Goal: Task Accomplishment & Management: Manage account settings

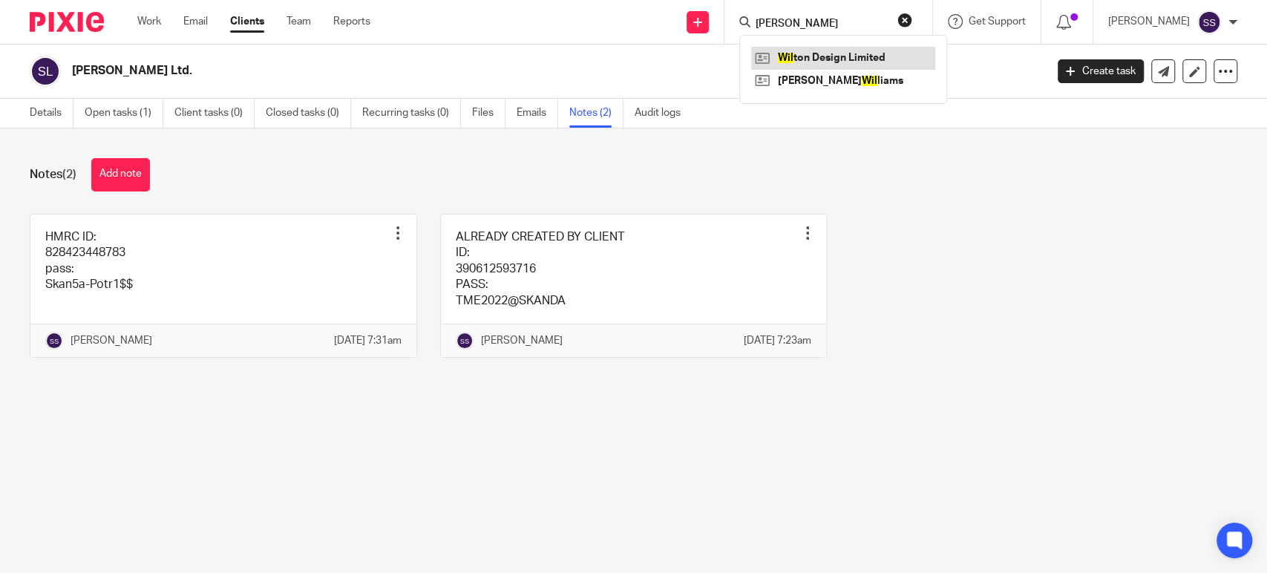
type input "WIL"
click at [833, 65] on link at bounding box center [843, 58] width 184 height 22
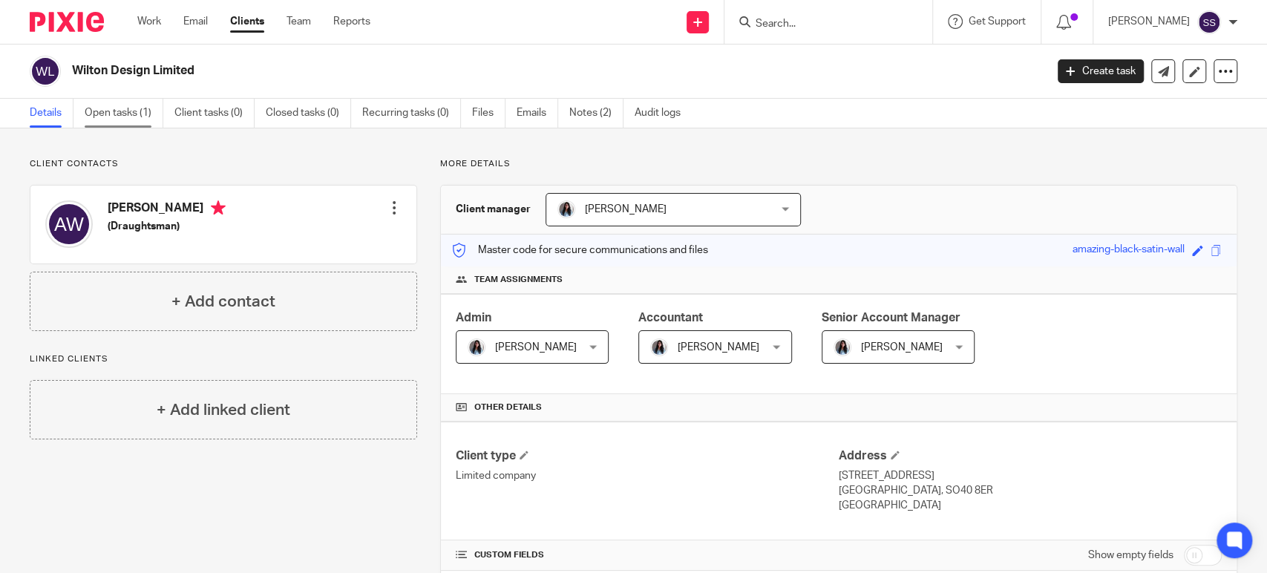
click at [117, 111] on link "Open tasks (1)" at bounding box center [124, 113] width 79 height 29
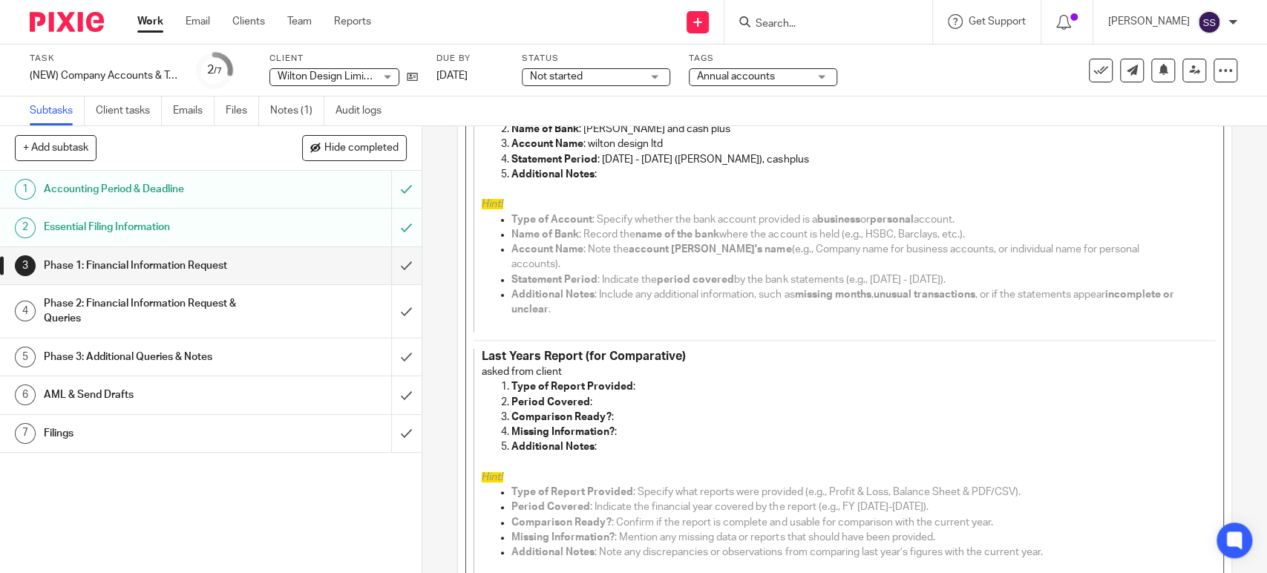
scroll to position [163, 0]
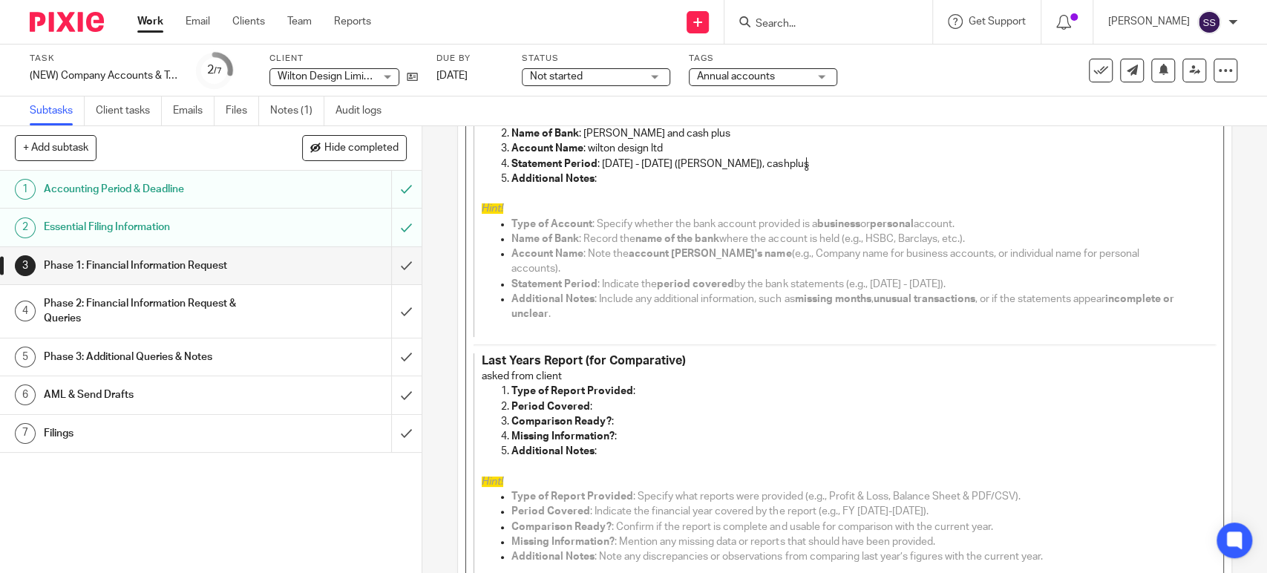
click at [595, 369] on p "asked from client" at bounding box center [834, 376] width 704 height 15
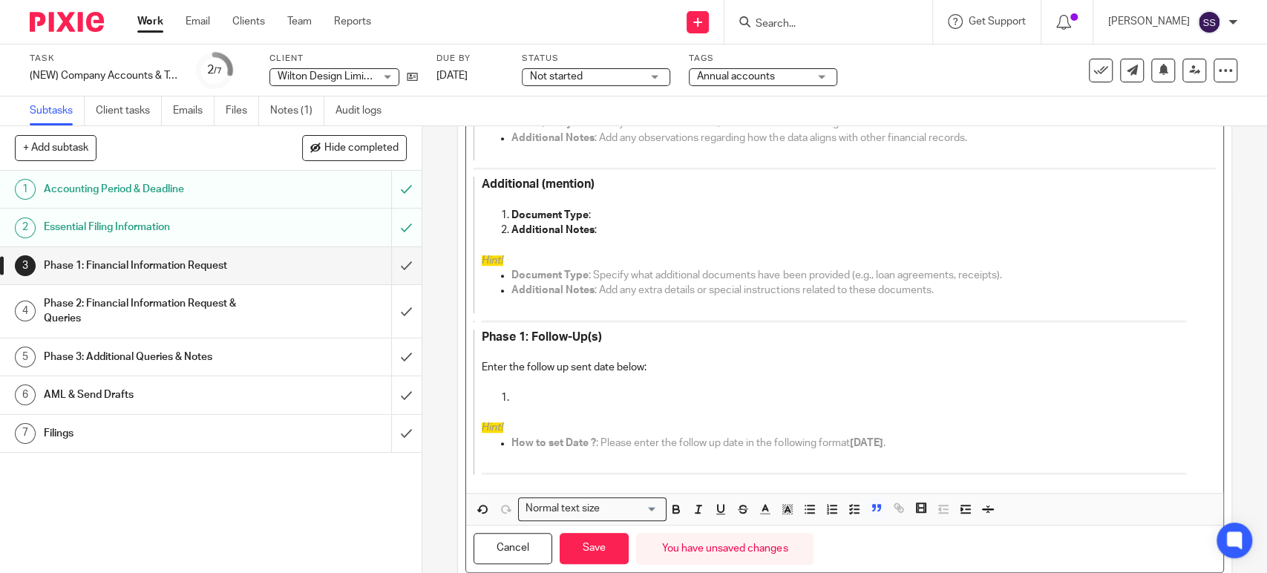
scroll to position [823, 0]
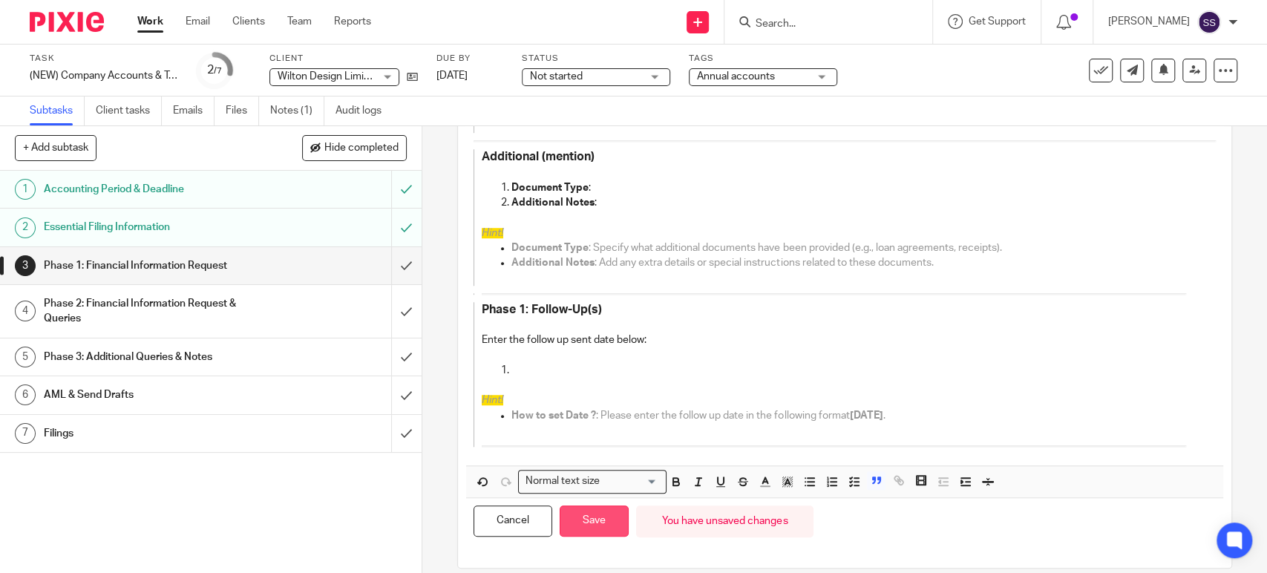
click at [578, 506] on button "Save" at bounding box center [594, 522] width 69 height 32
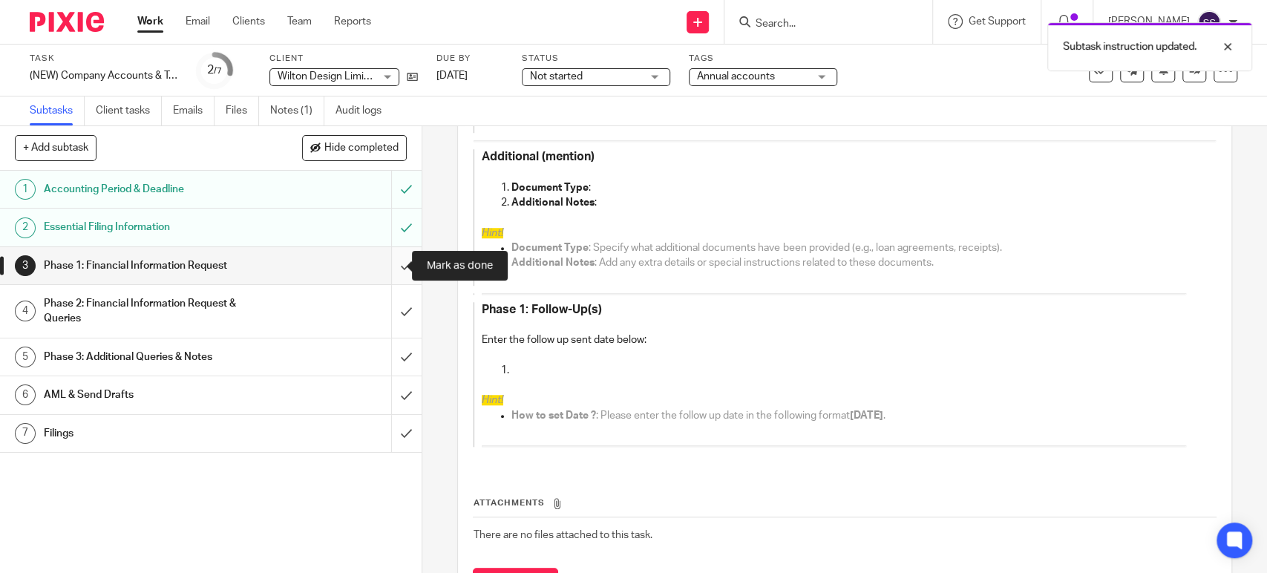
click at [387, 263] on input "submit" at bounding box center [211, 265] width 422 height 37
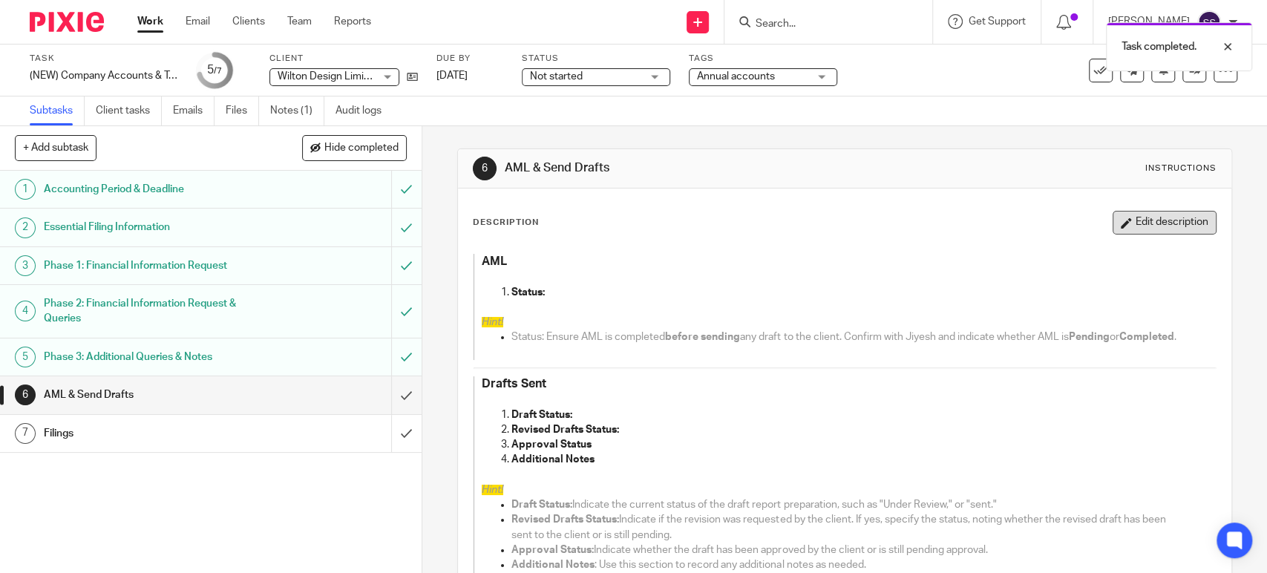
click at [1113, 221] on button "Edit description" at bounding box center [1165, 223] width 104 height 24
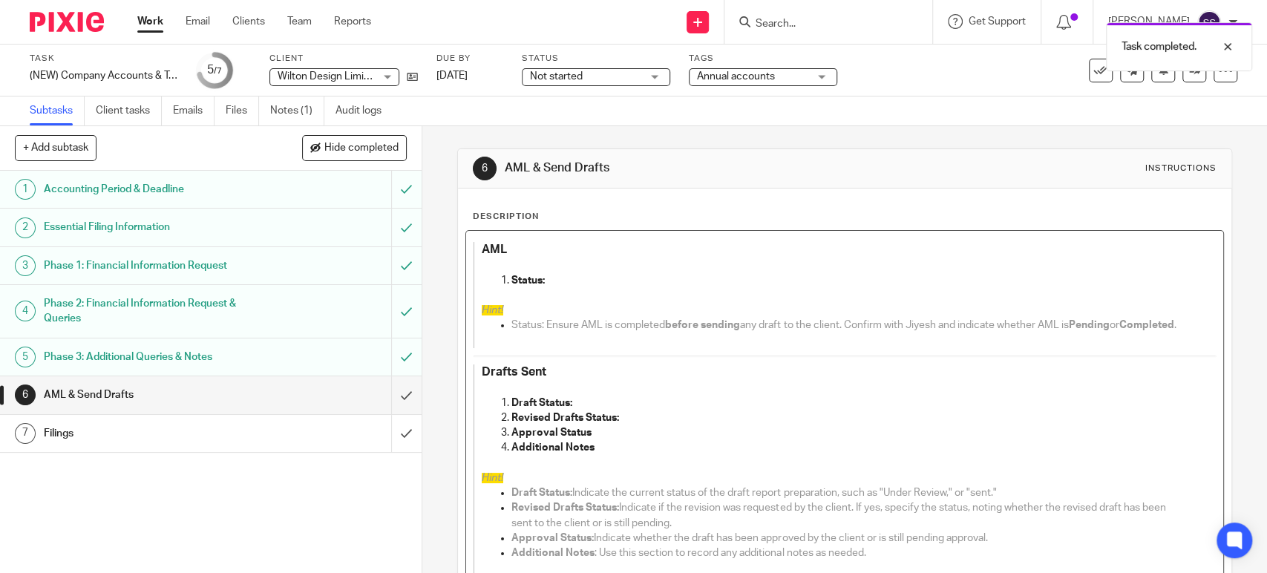
click at [572, 411] on p "Draft Status:" at bounding box center [849, 403] width 674 height 15
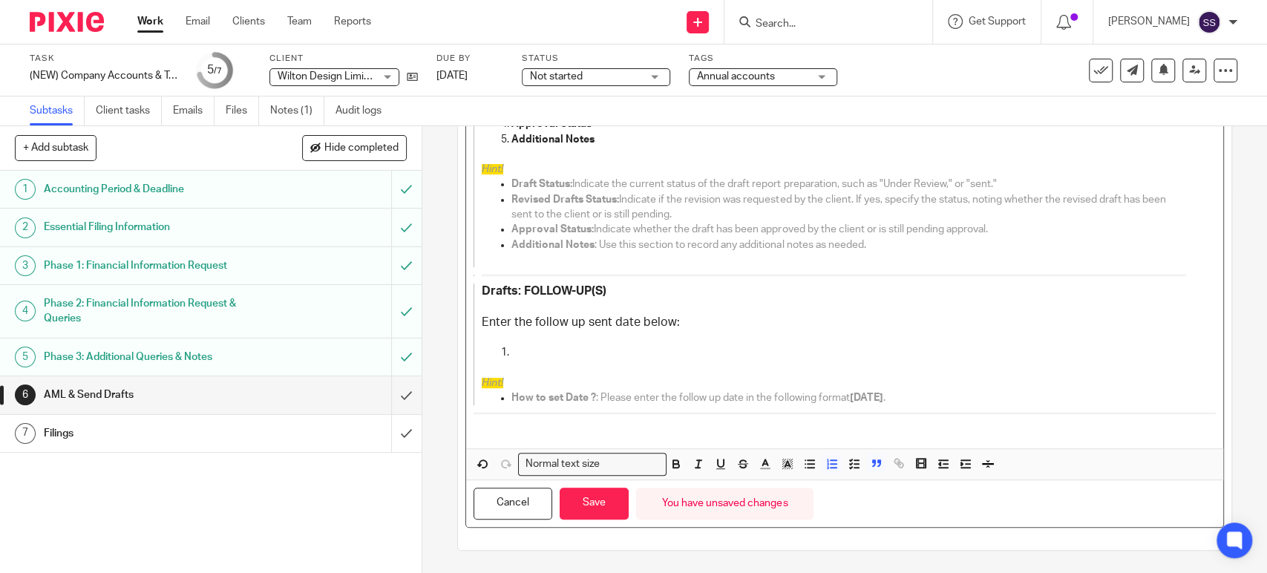
scroll to position [336, 0]
click at [808, 464] on line "button" at bounding box center [811, 464] width 7 height 0
click at [803, 461] on icon "button" at bounding box center [809, 463] width 13 height 13
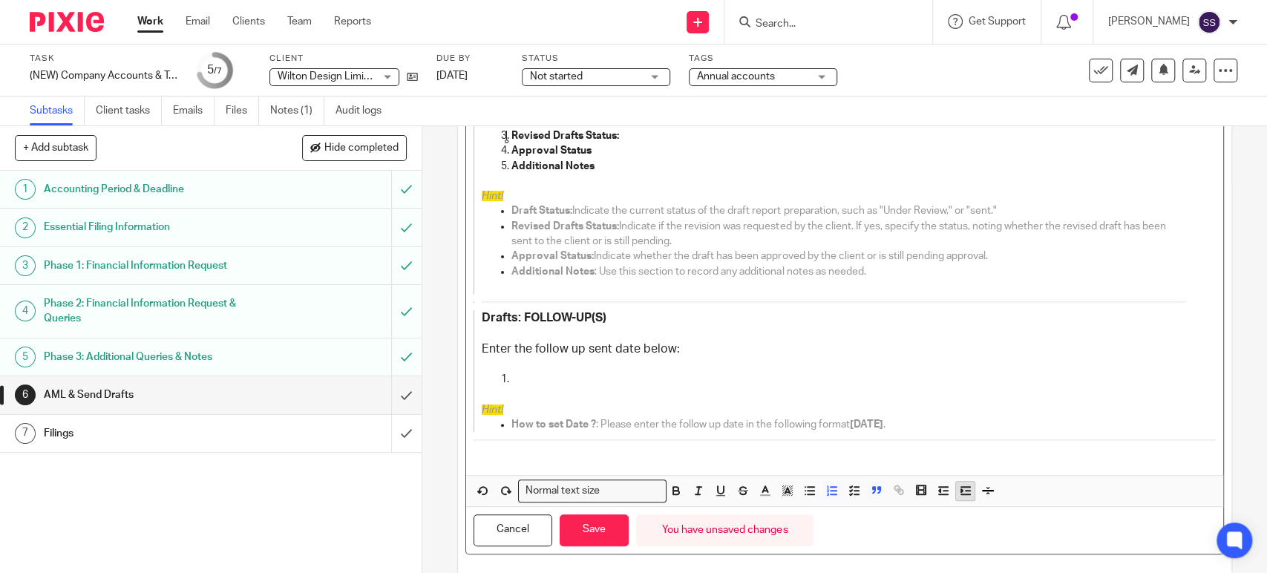
click at [966, 497] on icon "button" at bounding box center [965, 490] width 13 height 13
click at [827, 497] on icon "button" at bounding box center [832, 490] width 13 height 13
click at [959, 497] on icon "button" at bounding box center [965, 490] width 13 height 13
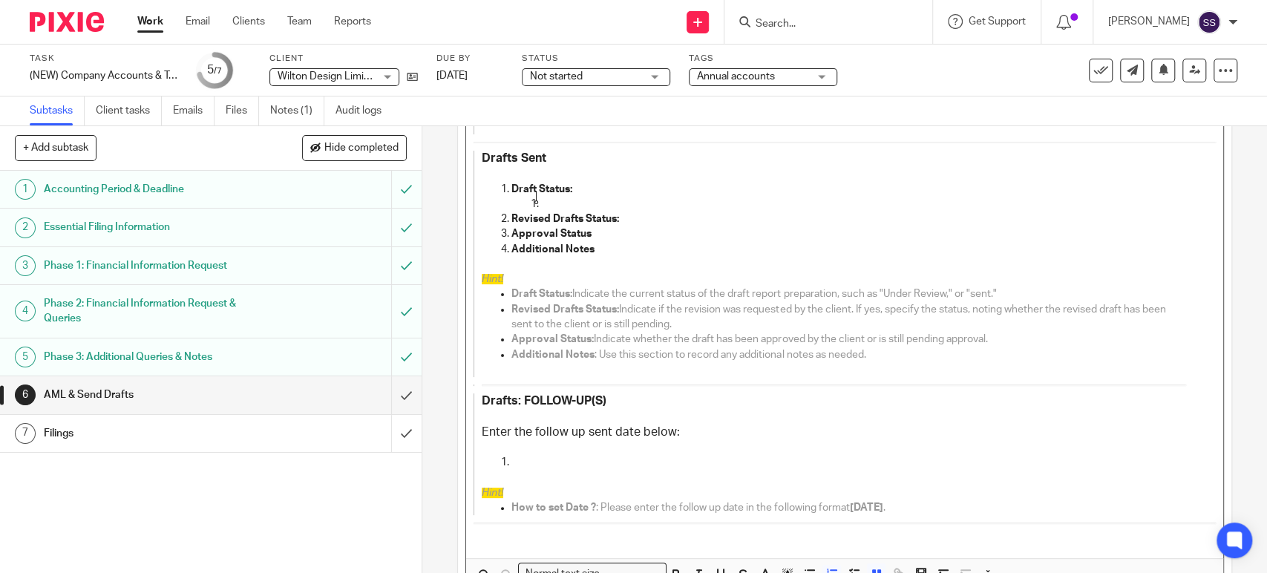
scroll to position [336, 0]
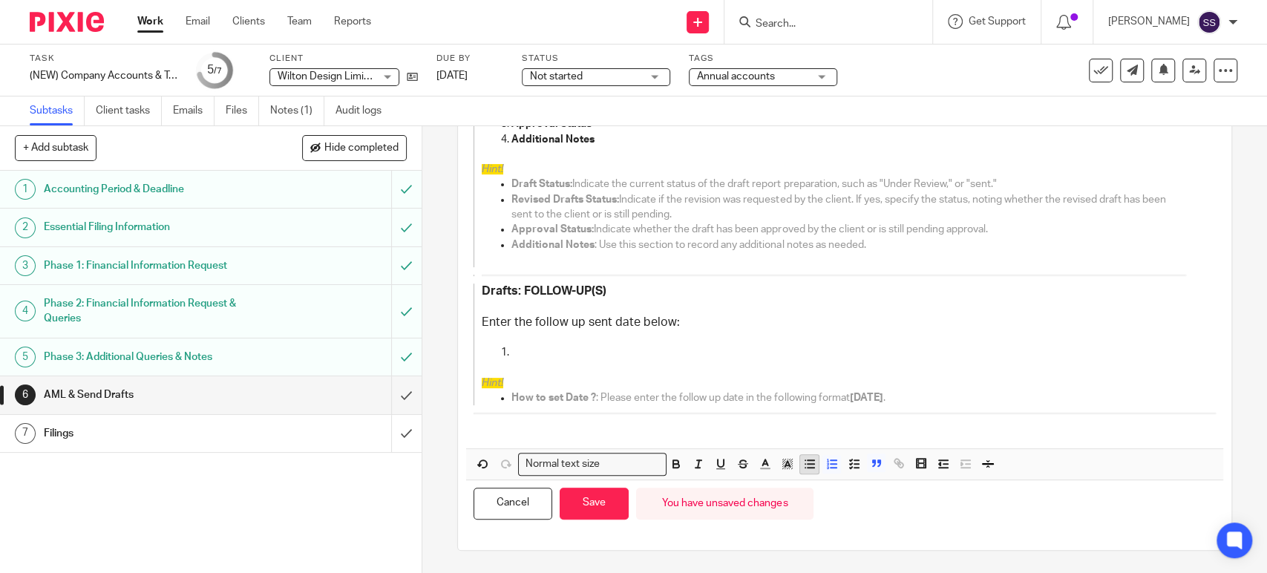
click at [808, 464] on line "button" at bounding box center [811, 464] width 7 height 0
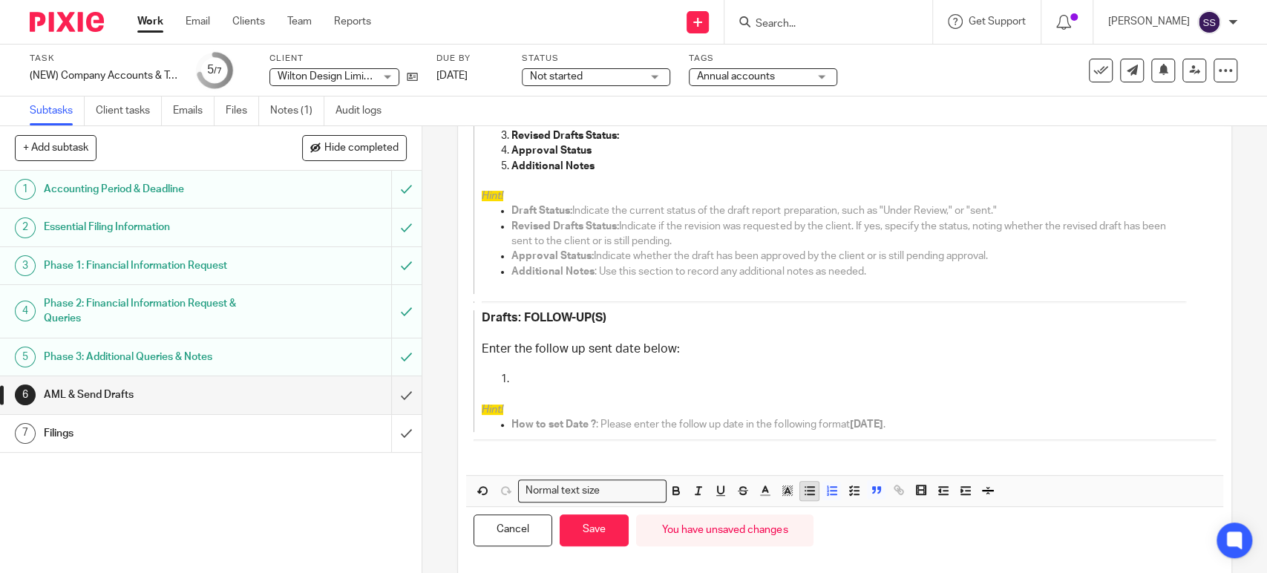
click at [803, 497] on icon "button" at bounding box center [809, 490] width 13 height 13
click at [959, 497] on icon "button" at bounding box center [965, 490] width 13 height 13
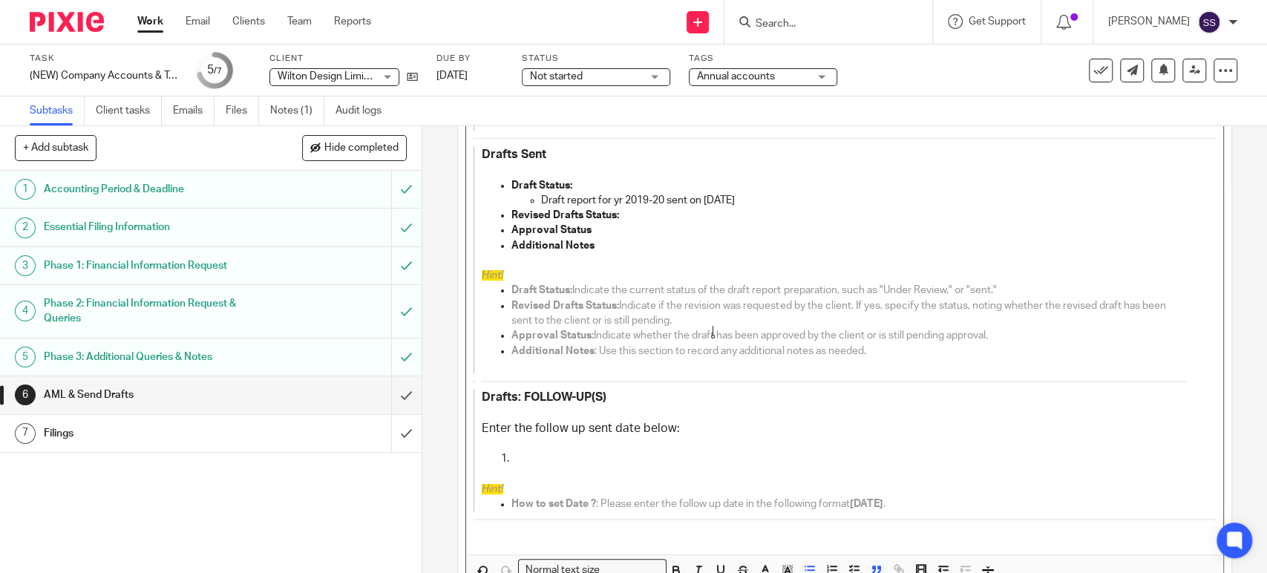
scroll to position [336, 0]
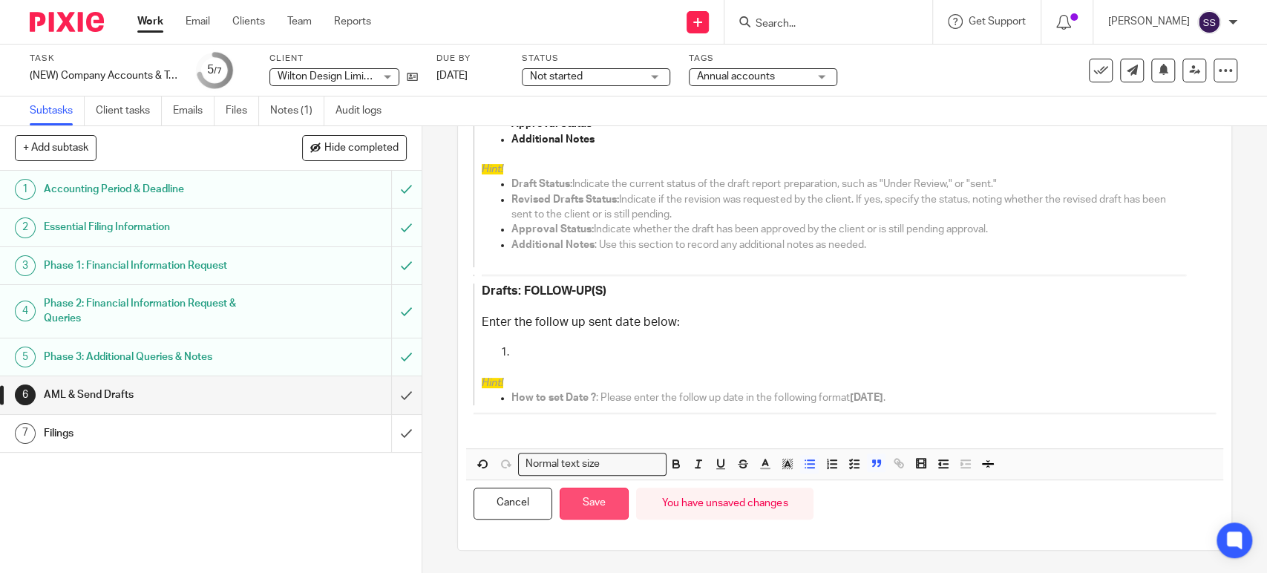
click at [610, 497] on button "Save" at bounding box center [594, 504] width 69 height 32
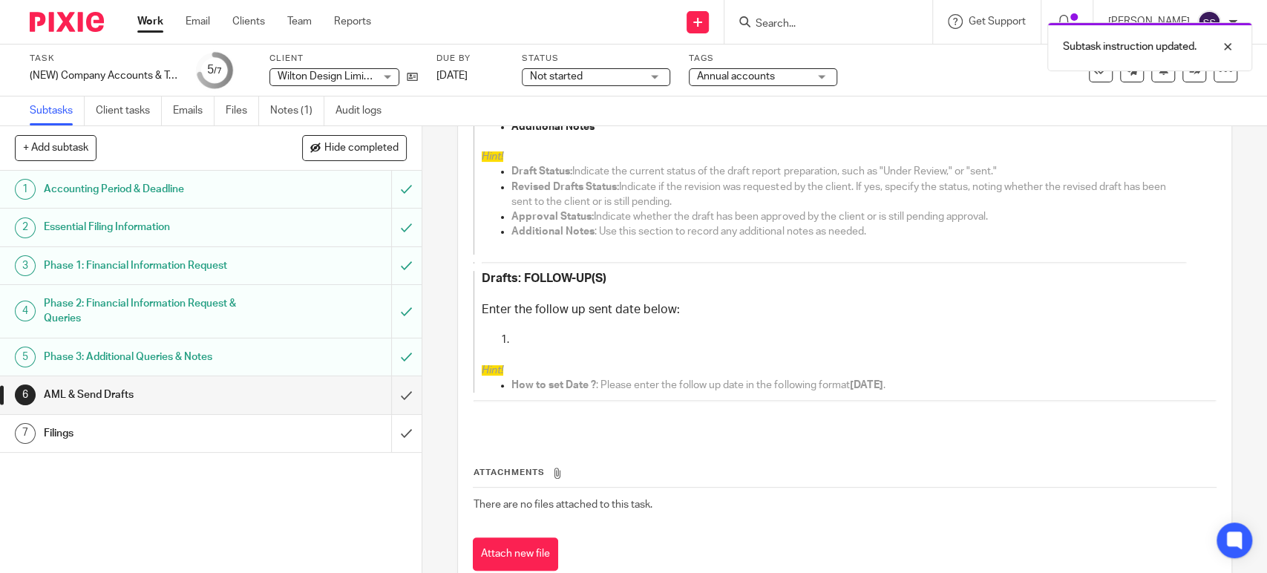
click at [152, 22] on link "Work" at bounding box center [150, 21] width 26 height 15
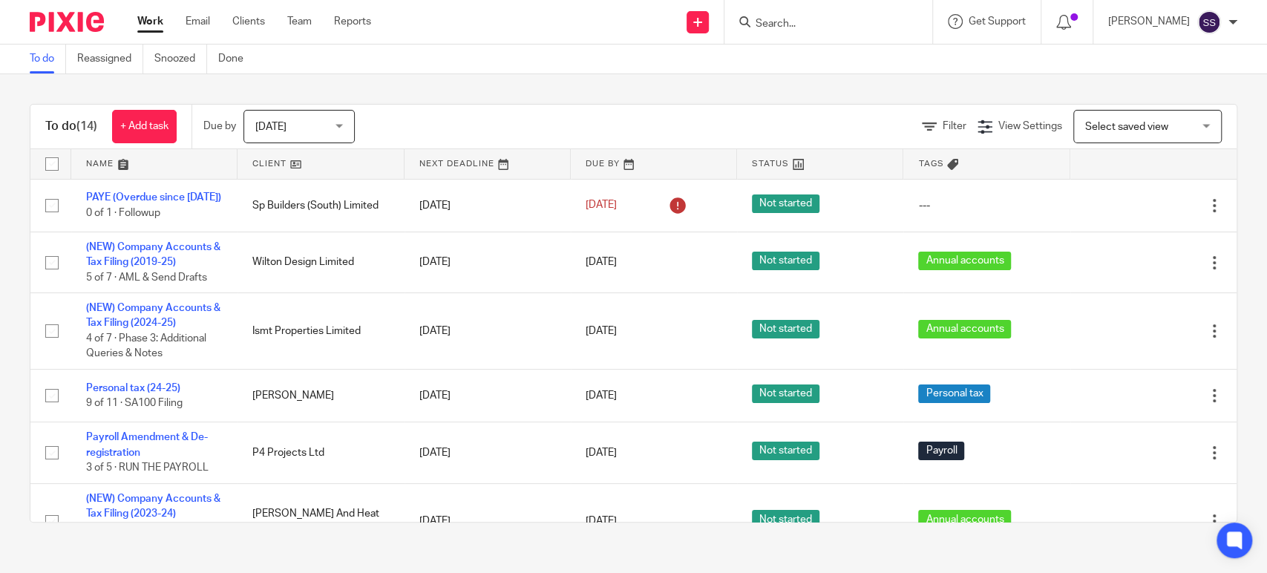
click at [787, 19] on input "Search" at bounding box center [821, 24] width 134 height 13
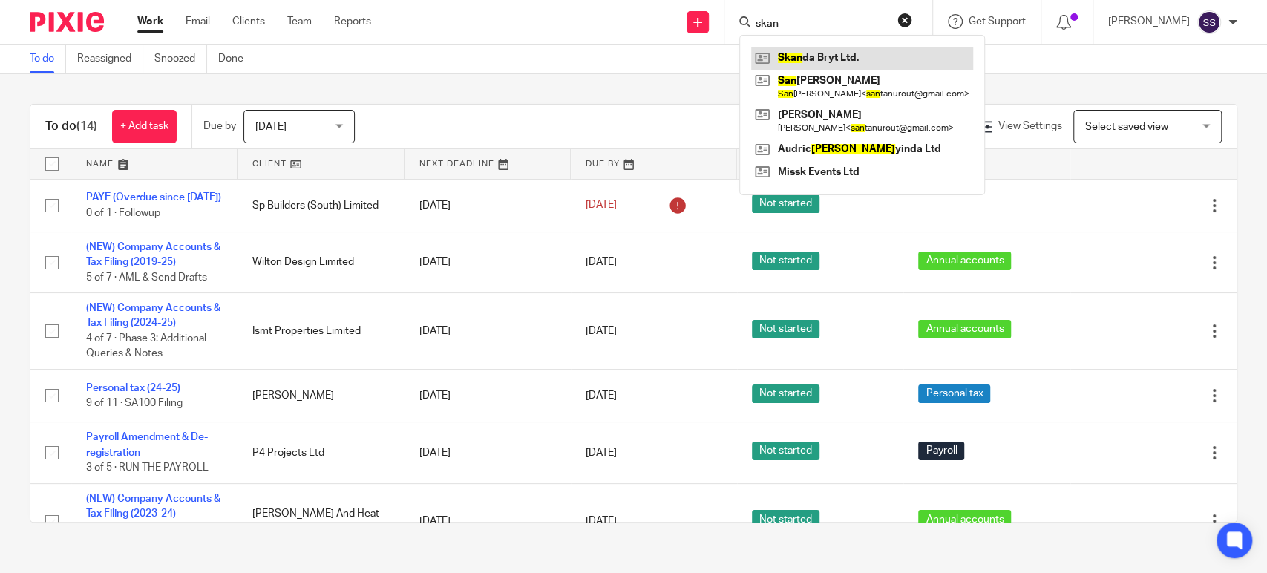
type input "skan"
click at [858, 55] on link at bounding box center [862, 58] width 222 height 22
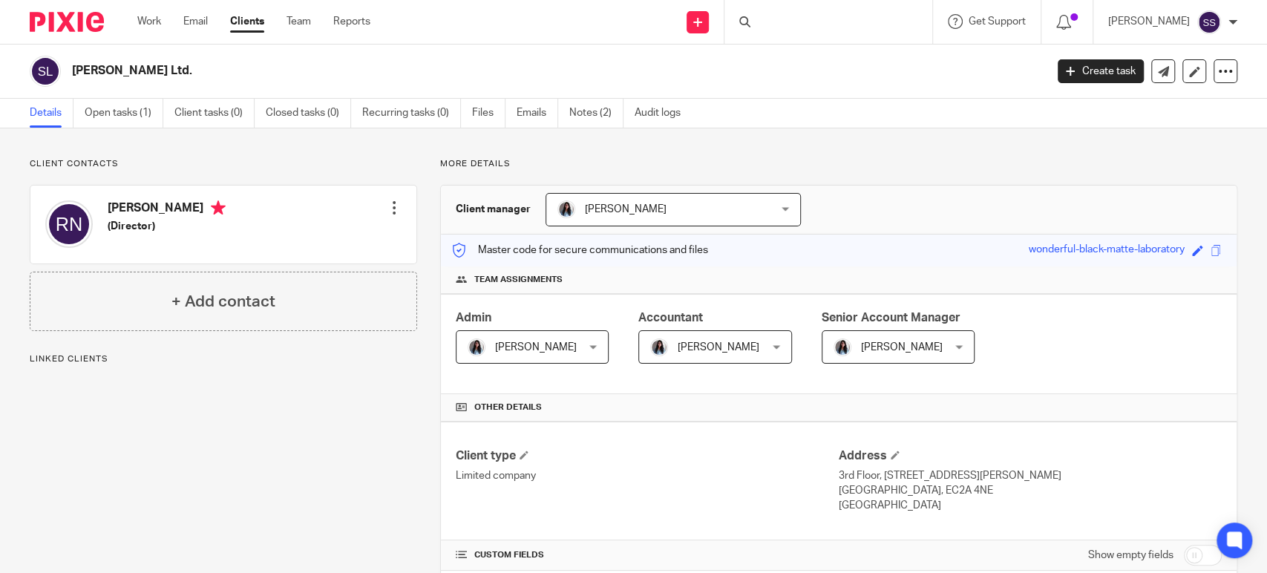
click at [139, 201] on h4 "Revathy Natarajan" at bounding box center [167, 209] width 118 height 19
copy h4 "Revathy"
click at [803, 22] on input "Search" at bounding box center [821, 24] width 134 height 13
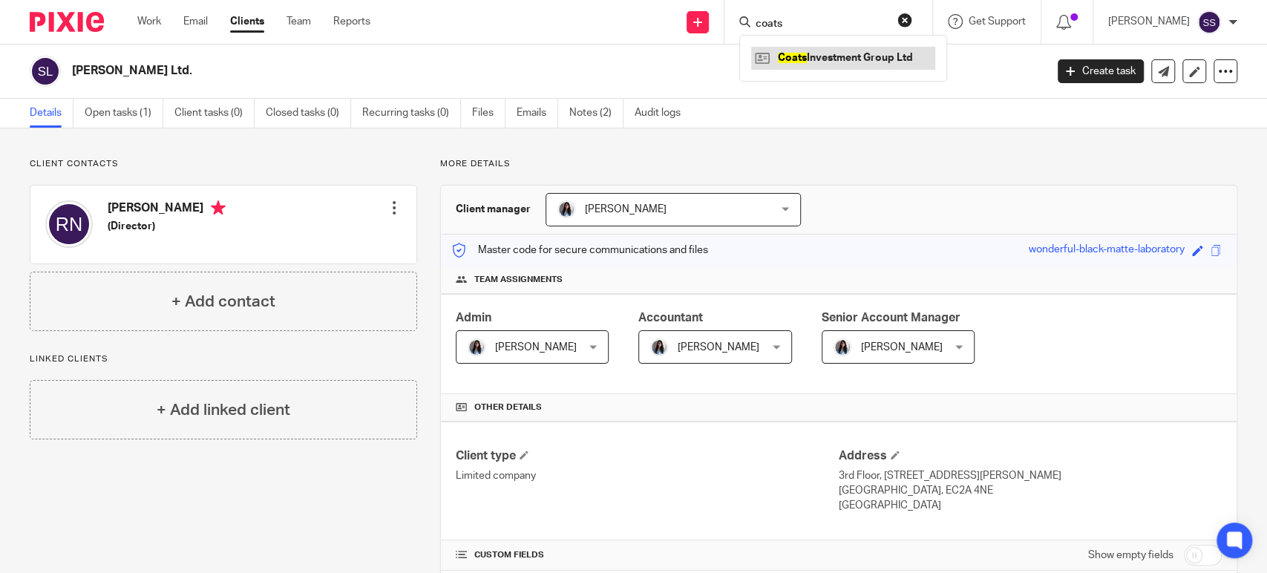
type input "coats"
click at [816, 53] on link at bounding box center [843, 58] width 184 height 22
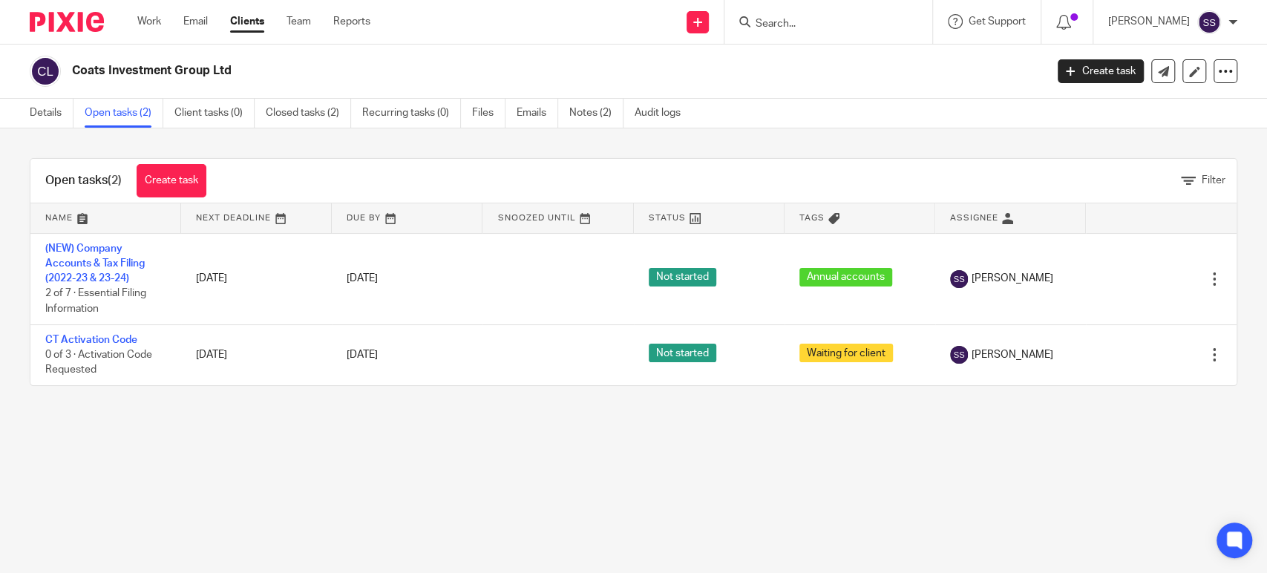
click at [845, 33] on div at bounding box center [829, 22] width 208 height 44
click at [842, 27] on input "Search" at bounding box center [821, 24] width 134 height 13
type input "tzparty"
click at [850, 52] on link at bounding box center [843, 58] width 184 height 22
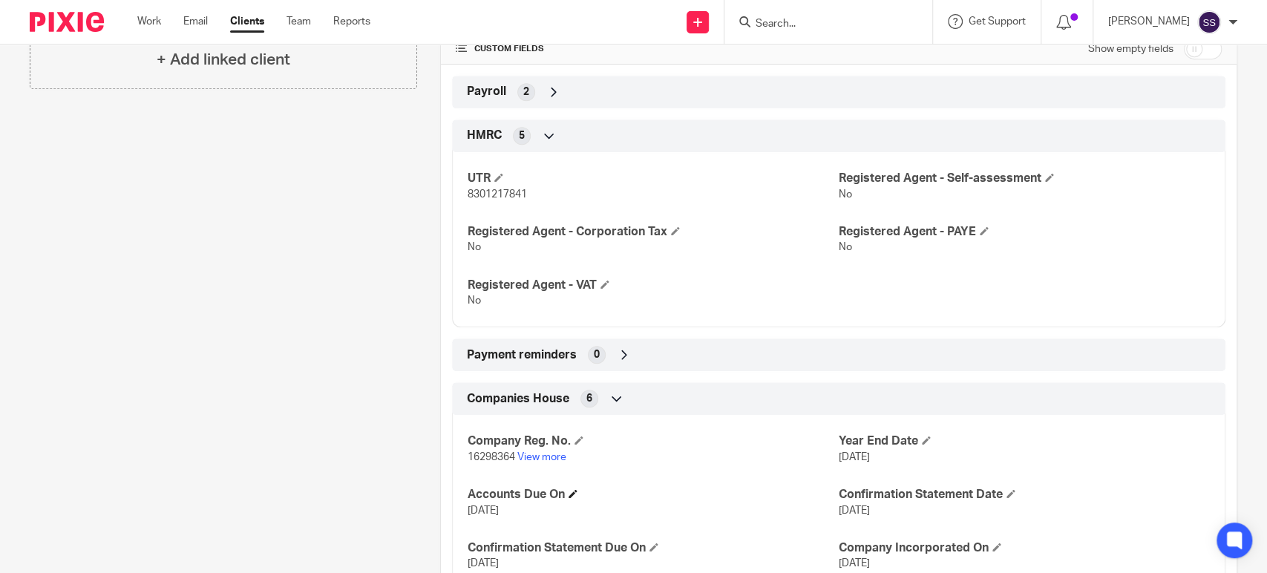
scroll to position [564, 0]
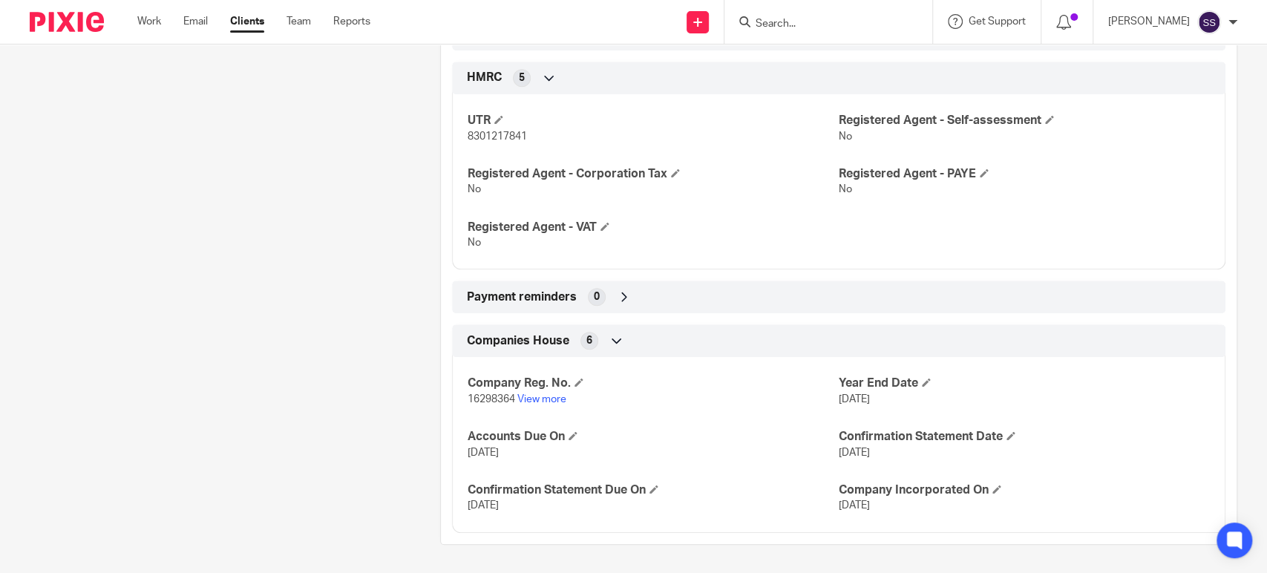
click at [554, 405] on p "16298364 View more" at bounding box center [653, 399] width 371 height 15
click at [553, 403] on link "View more" at bounding box center [542, 399] width 49 height 10
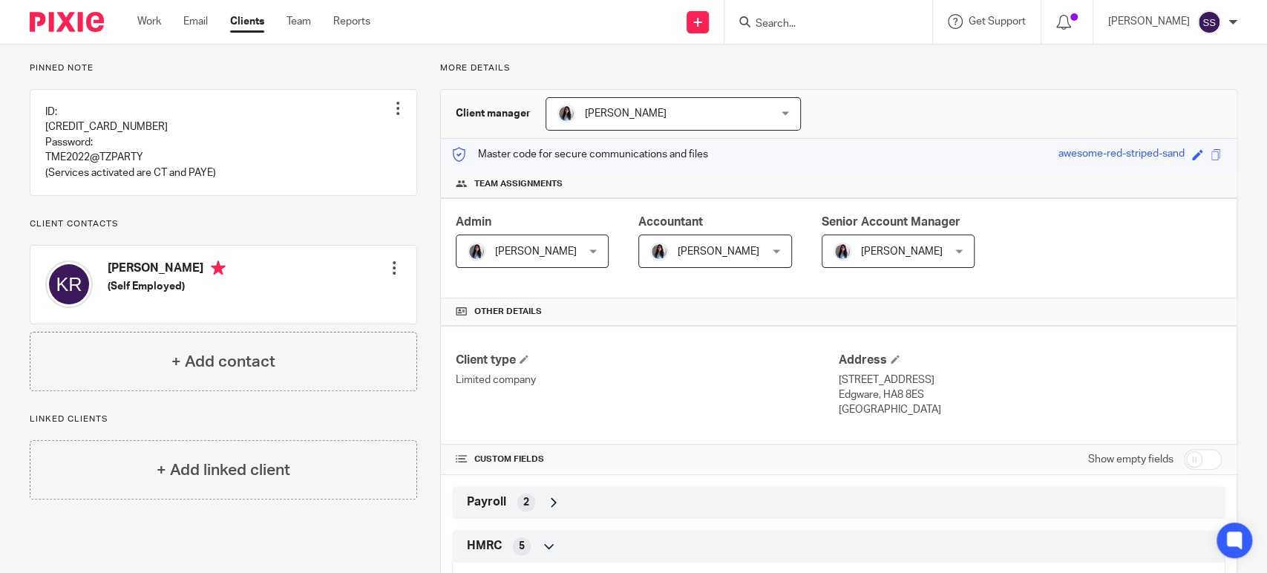
scroll to position [0, 0]
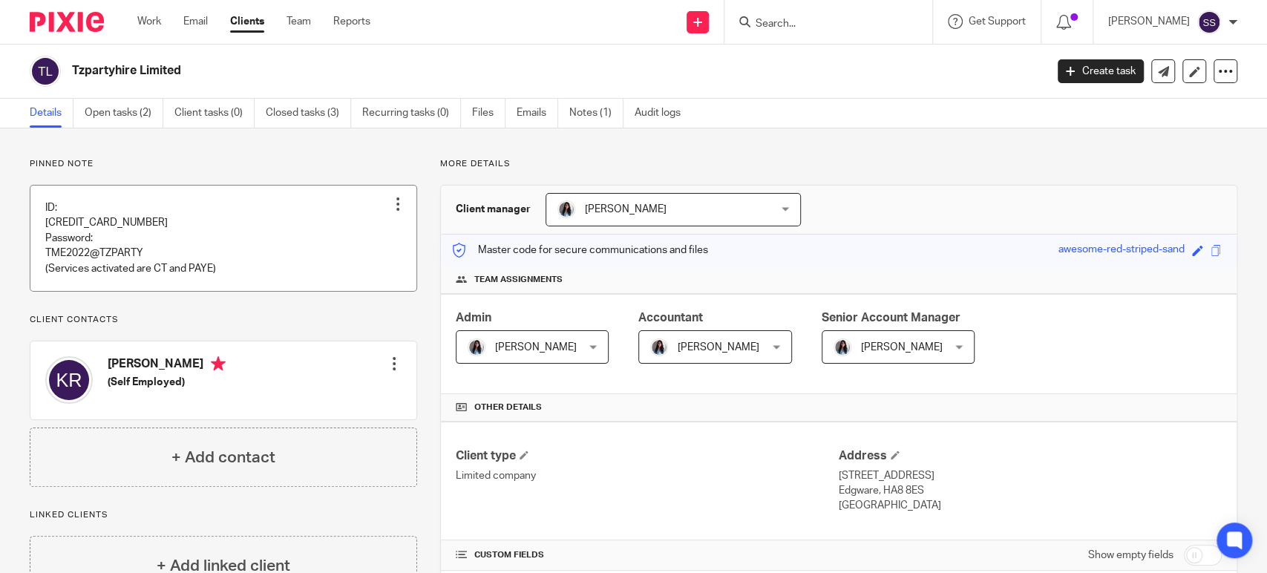
click at [172, 218] on link at bounding box center [223, 238] width 386 height 105
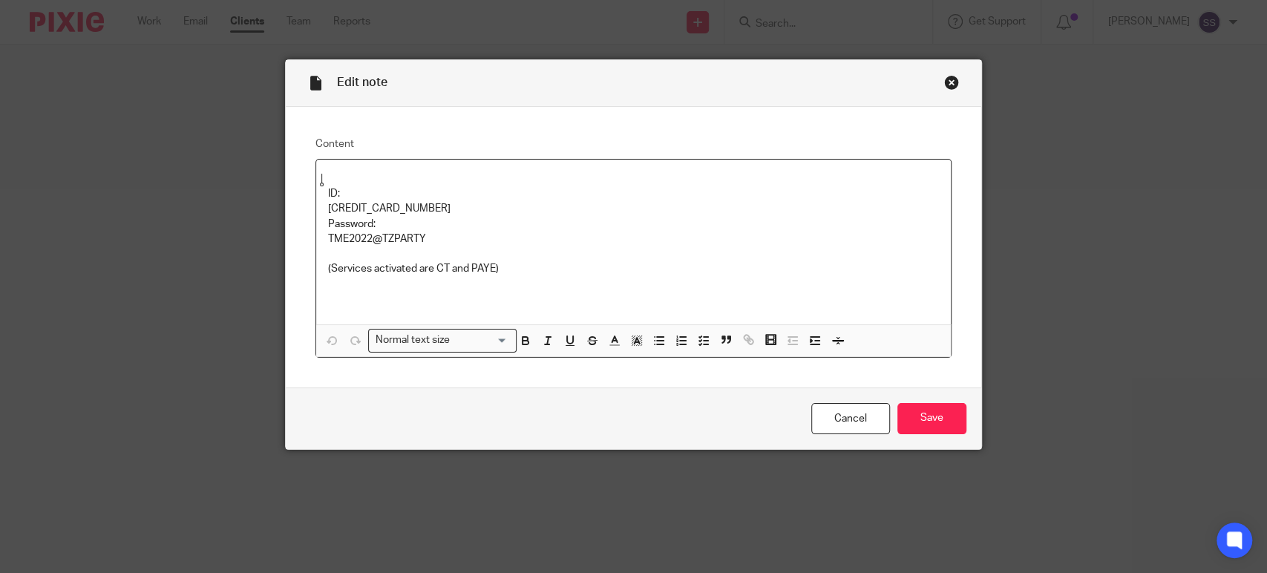
click at [944, 83] on div "Close this dialog window" at bounding box center [951, 82] width 15 height 15
